Goal: Task Accomplishment & Management: Use online tool/utility

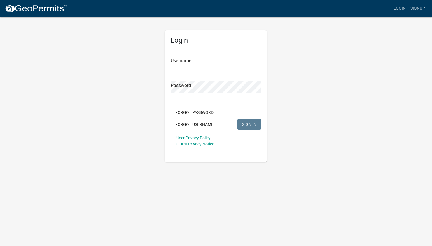
type input "CharlestownMedia"
click at [250, 124] on span "SIGN IN" at bounding box center [249, 124] width 14 height 5
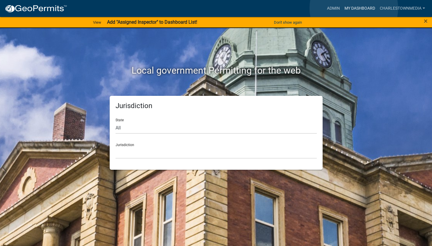
click at [354, 8] on link "My Dashboard" at bounding box center [359, 8] width 35 height 11
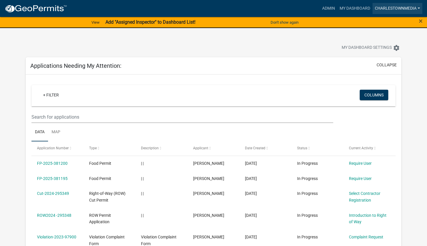
click at [390, 5] on link "CharlestownMedia" at bounding box center [398, 8] width 50 height 11
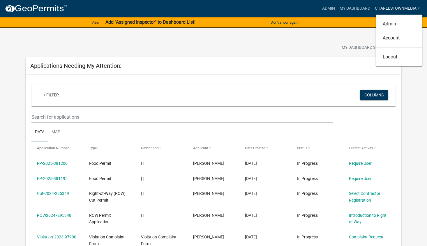
click at [391, 5] on link "CharlestownMedia" at bounding box center [398, 8] width 50 height 11
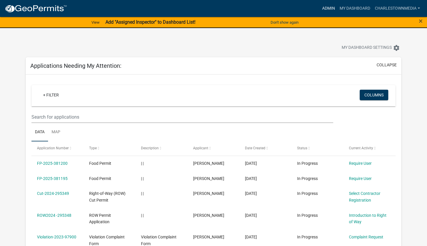
click at [326, 8] on link "Admin" at bounding box center [328, 8] width 17 height 11
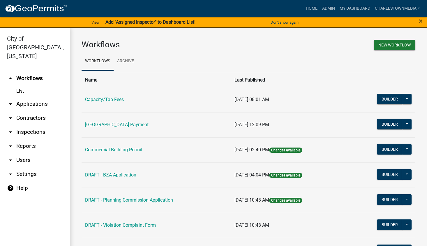
click at [25, 139] on link "arrow_drop_down Reports" at bounding box center [35, 146] width 70 height 14
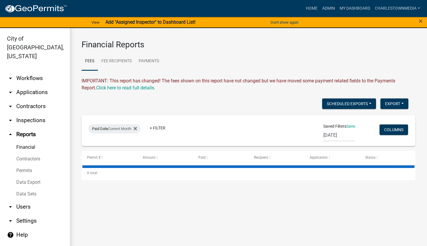
scroll to position [7, 0]
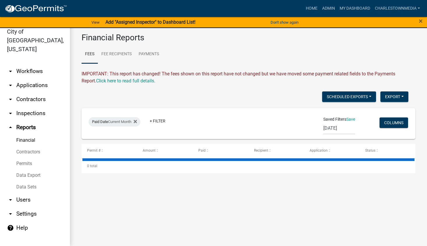
click at [24, 157] on link "Permits" at bounding box center [35, 163] width 70 height 12
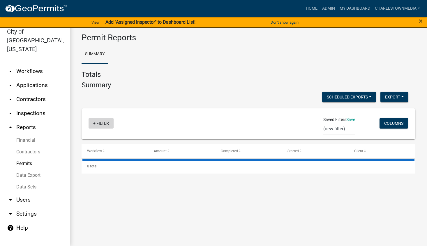
click at [105, 123] on link "+ Filter" at bounding box center [101, 123] width 25 height 10
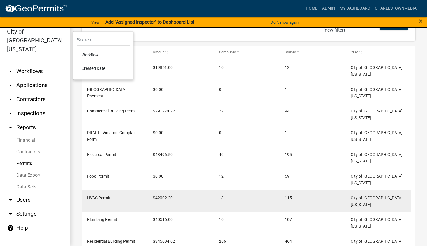
scroll to position [139, 0]
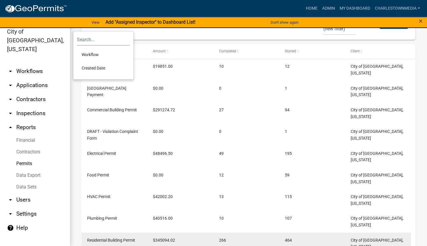
click at [125, 237] on span "Residential Building Permit" at bounding box center [111, 239] width 48 height 5
click at [275, 232] on datatable-body-cell "266" at bounding box center [246, 243] width 66 height 22
click at [121, 237] on span "Residential Building Permit" at bounding box center [111, 239] width 48 height 5
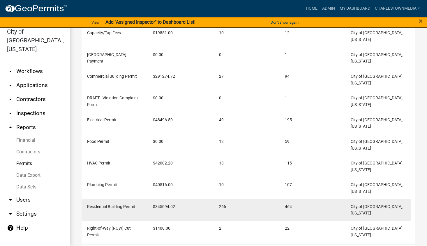
scroll to position [175, 0]
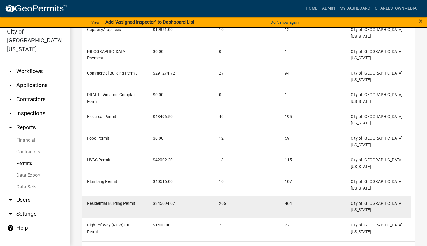
click at [109, 201] on span "Residential Building Permit" at bounding box center [111, 203] width 48 height 5
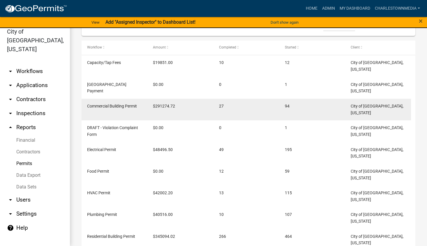
scroll to position [0, 0]
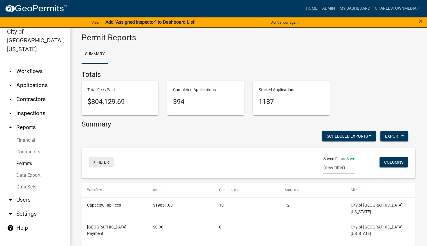
click at [95, 163] on link "+ Filter" at bounding box center [101, 162] width 25 height 10
click at [97, 208] on li "Created Date" at bounding box center [103, 206] width 53 height 13
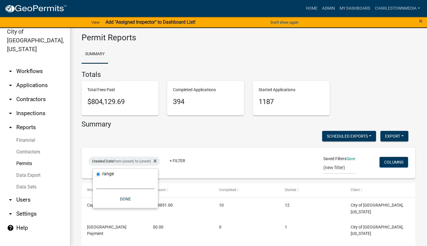
click at [106, 177] on select "[DATE] [DATE] Current Week Previous Week Current Month Last Month Current Calen…" at bounding box center [126, 183] width 58 height 12
select select "custom"
click at [97, 177] on select "[DATE] [DATE] Current Week Previous Week Current Month Last Month Current Calen…" at bounding box center [126, 183] width 58 height 12
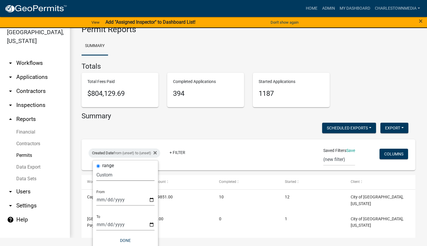
scroll to position [19, 0]
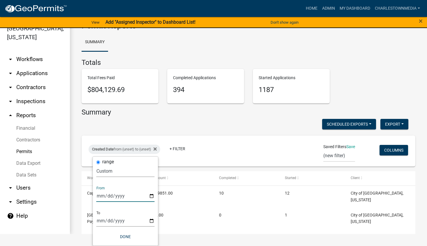
click at [126, 193] on input "date" at bounding box center [126, 196] width 58 height 12
click at [121, 198] on input "date" at bounding box center [126, 196] width 58 height 12
click at [104, 196] on input "date" at bounding box center [126, 196] width 58 height 12
type input "[DATE]"
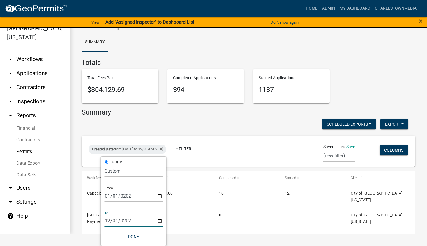
type input "[DATE]"
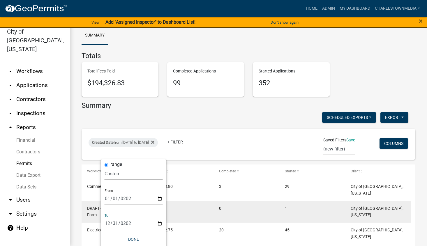
scroll to position [37, 0]
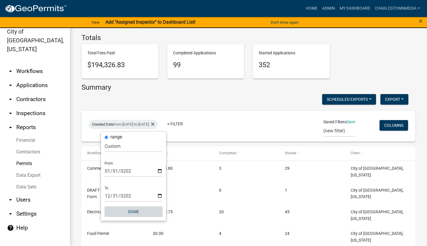
click at [132, 212] on button "Done" at bounding box center [134, 211] width 58 height 10
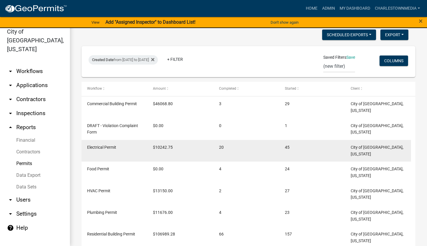
scroll to position [129, 0]
